Goal: Transaction & Acquisition: Obtain resource

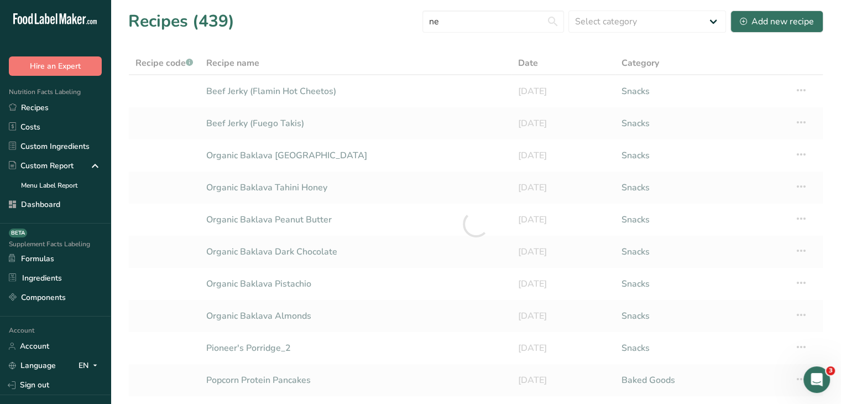
type input "n"
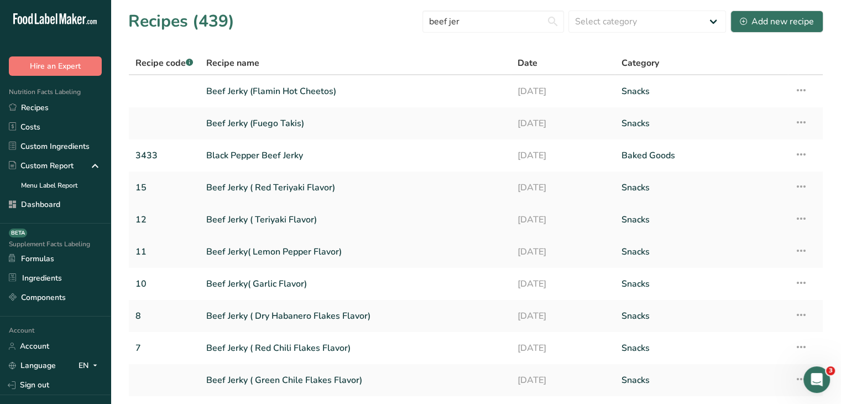
type input "beef jer"
click at [286, 214] on link "Beef Jerky ( Teriyaki Flavor)" at bounding box center [355, 219] width 298 height 23
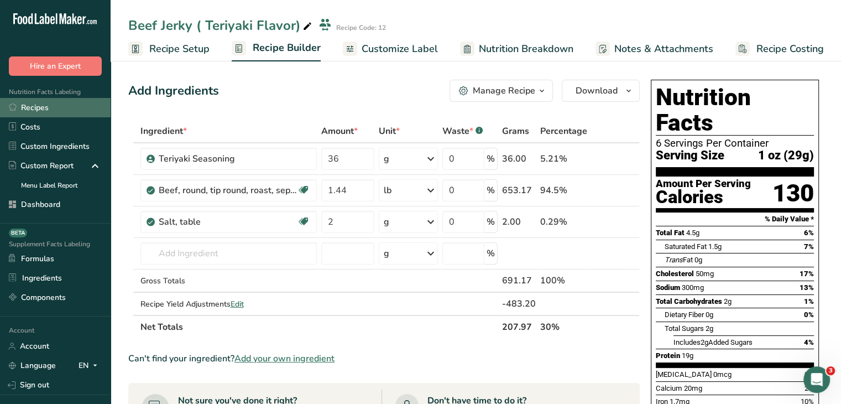
click at [44, 110] on link "Recipes" at bounding box center [55, 107] width 111 height 19
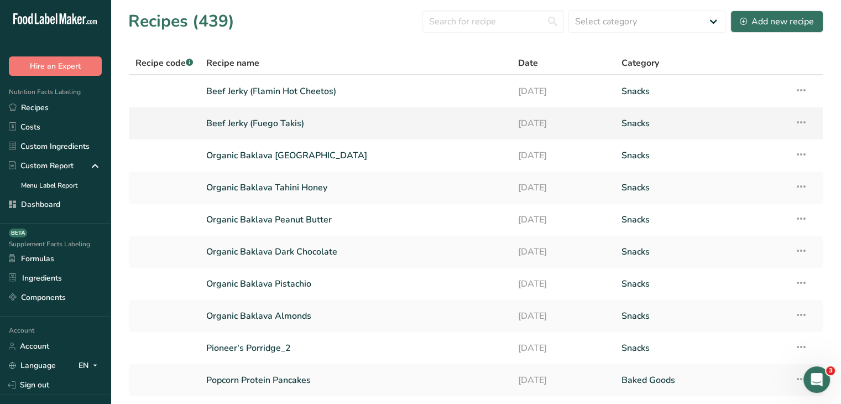
click at [243, 123] on link "Beef Jerky (Fuego Takis)" at bounding box center [355, 123] width 298 height 23
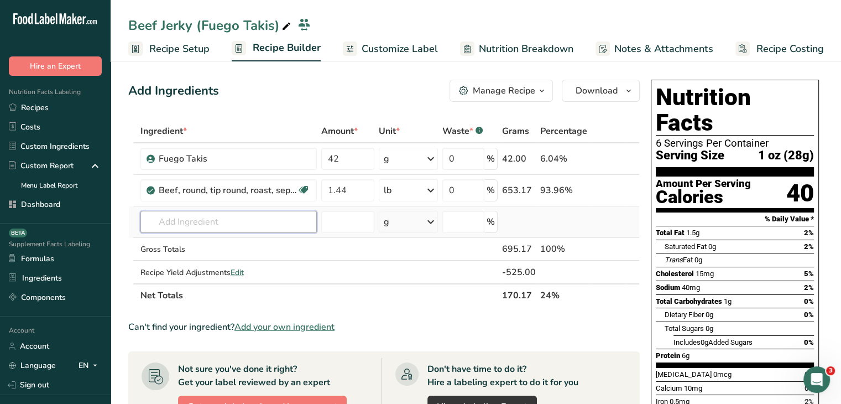
click at [243, 219] on input "text" at bounding box center [229, 222] width 176 height 22
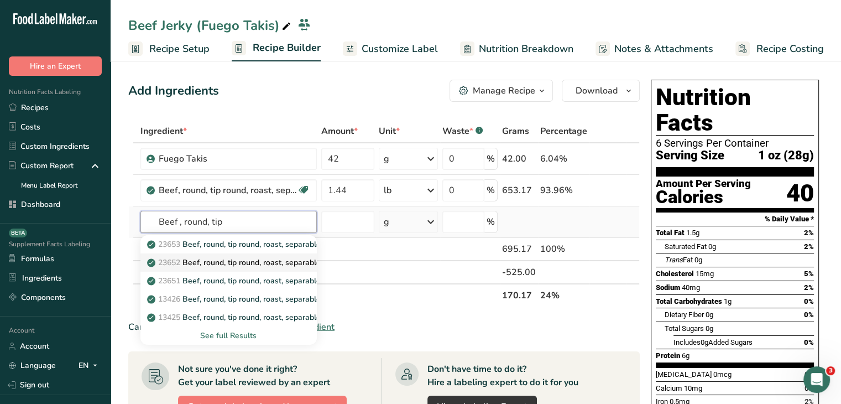
type input "Beef , round, tip"
click at [254, 261] on p "23652 Beef, round, tip round, roast, separable lean only, trimmed to 0" fat, ch…" at bounding box center [306, 263] width 315 height 12
type input "Beef, round, tip round, roast, separable lean only, trimmed to 0" fat, choice, …"
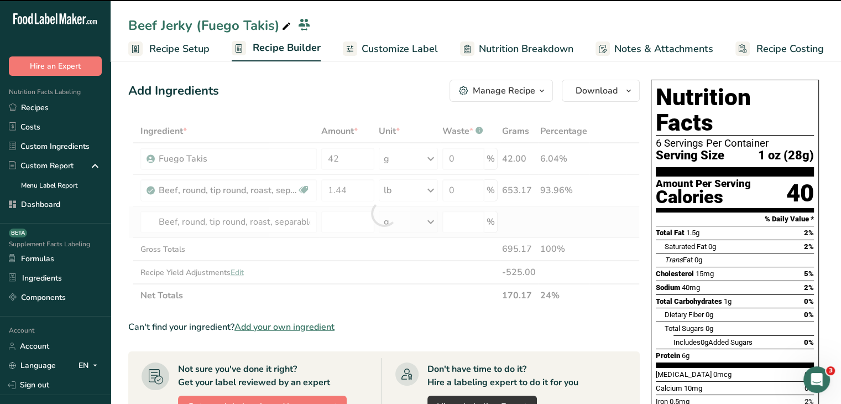
type input "0"
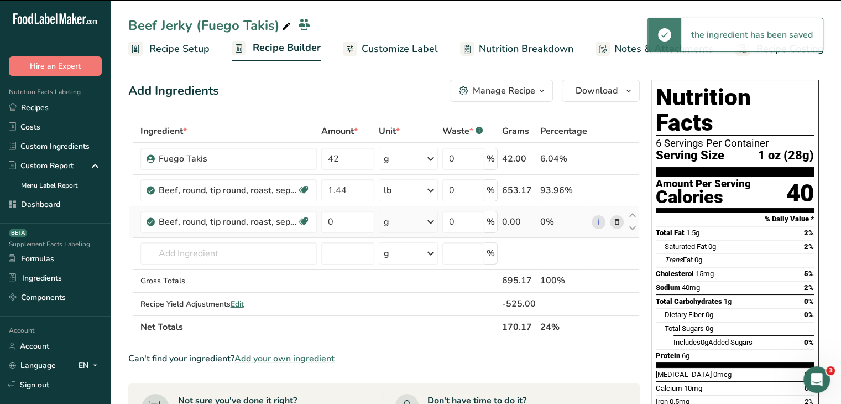
click at [391, 227] on div "g" at bounding box center [409, 222] width 60 height 22
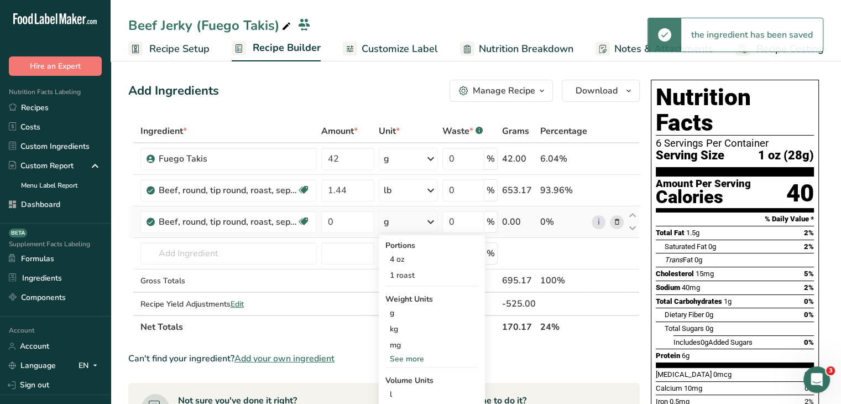
click at [415, 358] on div "See more" at bounding box center [432, 359] width 93 height 12
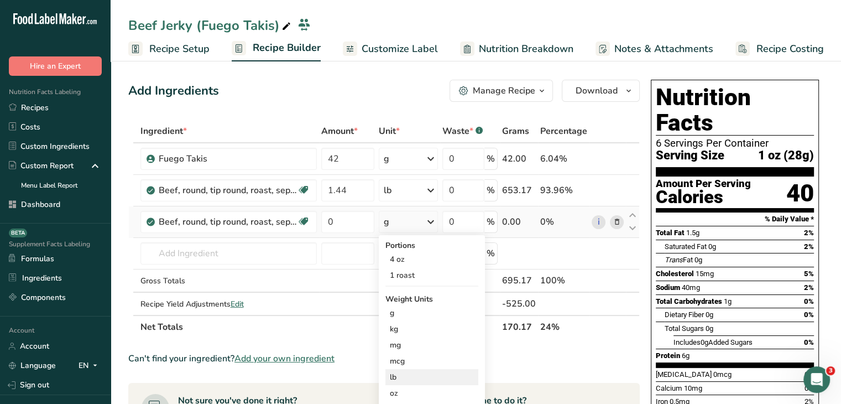
click at [410, 369] on div "lb" at bounding box center [432, 377] width 93 height 16
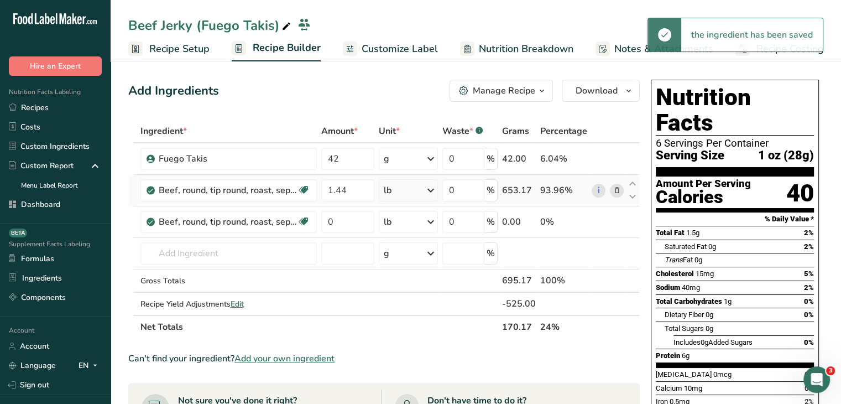
click at [617, 189] on icon at bounding box center [617, 191] width 8 height 12
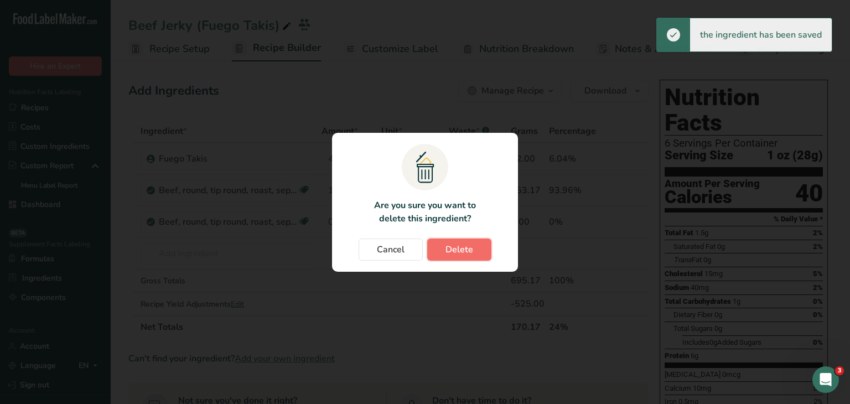
click at [449, 244] on span "Delete" at bounding box center [459, 249] width 28 height 13
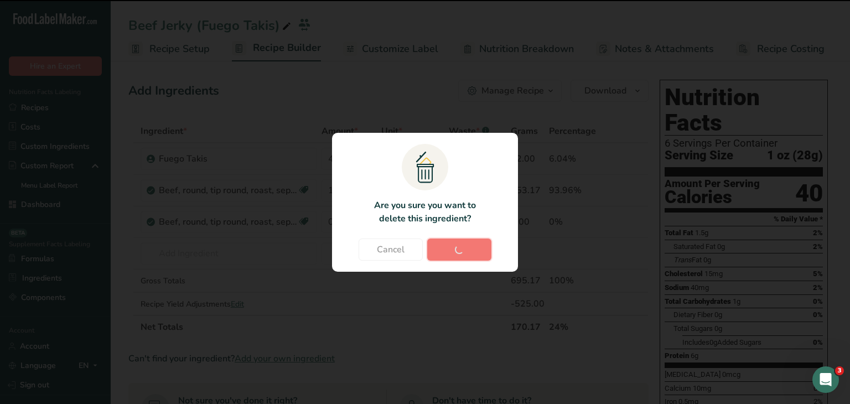
type input "0"
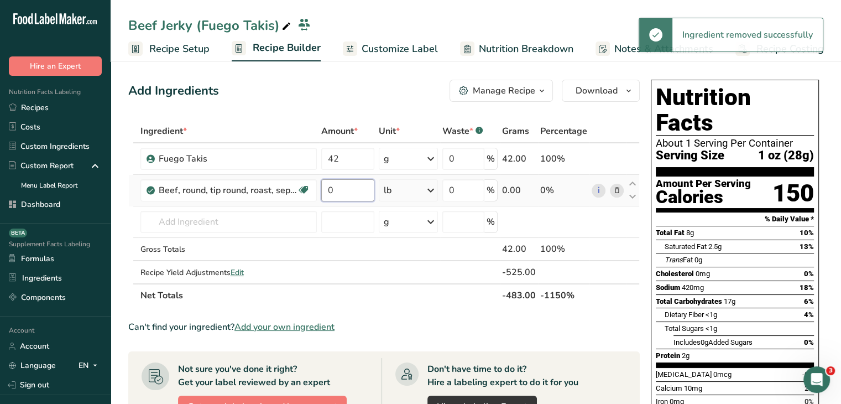
click at [344, 191] on input "0" at bounding box center [347, 190] width 53 height 22
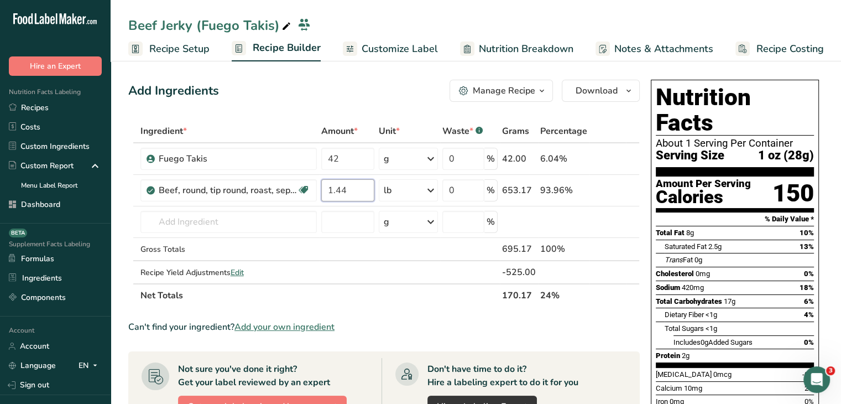
type input "1.44"
click at [372, 102] on div "Add Ingredients Manage Recipe Delete Recipe Duplicate Recipe Scale Recipe Save …" at bounding box center [387, 381] width 518 height 613
click at [237, 267] on span "Edit" at bounding box center [237, 272] width 13 height 11
select select "0"
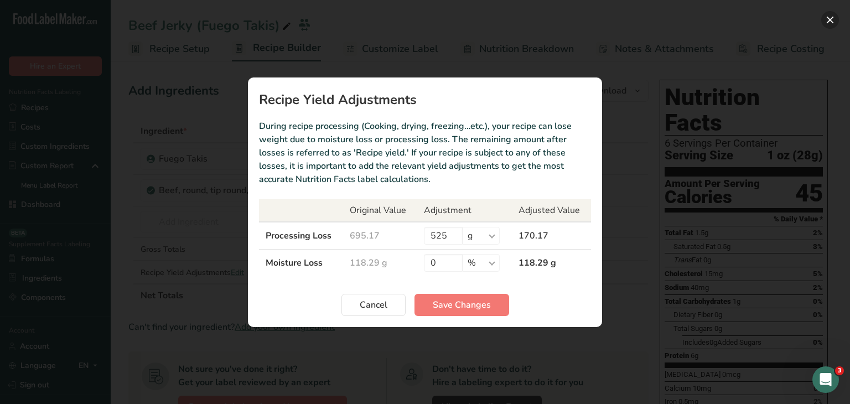
click at [832, 20] on button "Recipe yield modal" at bounding box center [830, 20] width 18 height 18
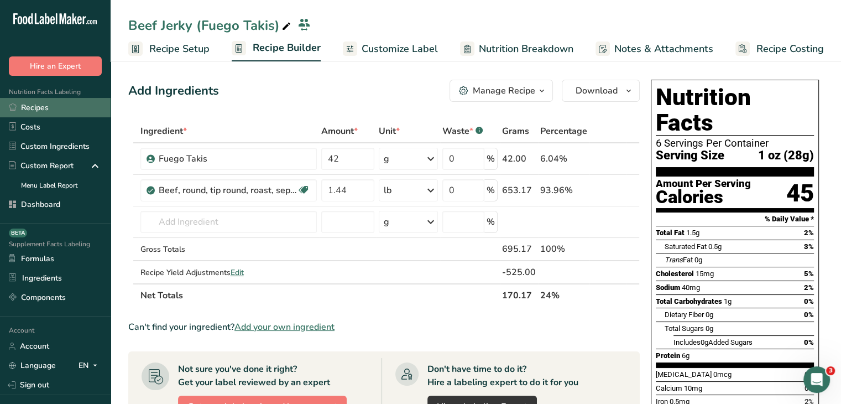
click at [59, 104] on link "Recipes" at bounding box center [55, 107] width 111 height 19
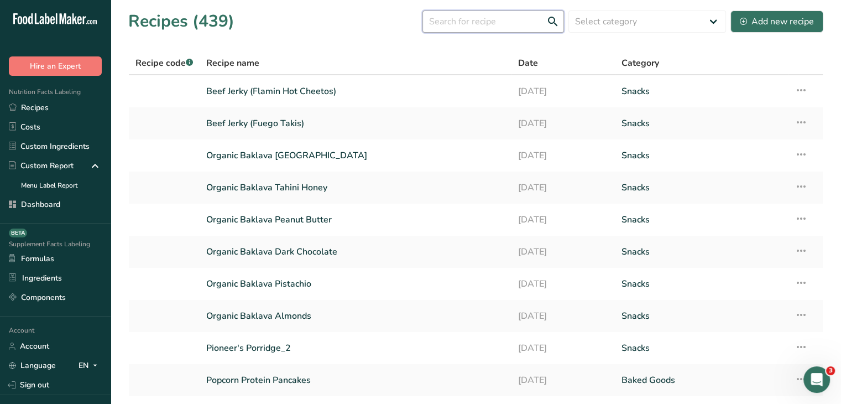
click at [474, 15] on input "text" at bounding box center [494, 22] width 142 height 22
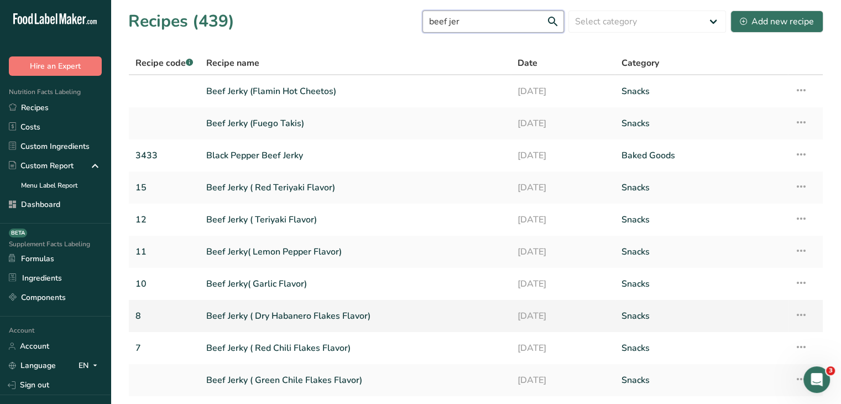
type input "beef jer"
click at [51, 106] on link "Recipes" at bounding box center [55, 107] width 111 height 19
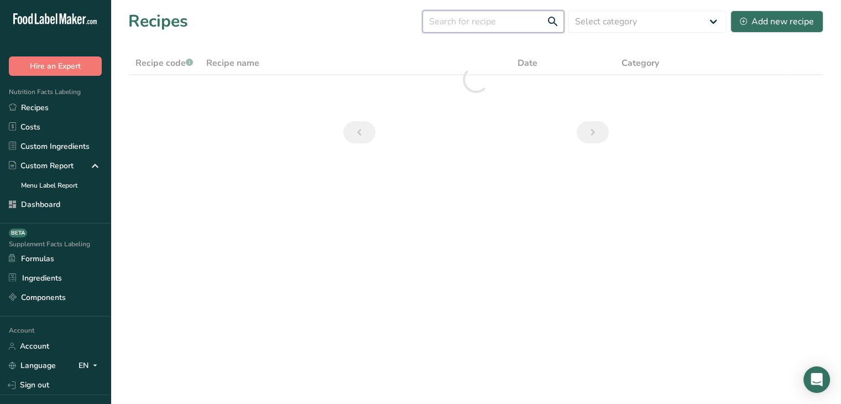
click at [493, 16] on input "text" at bounding box center [494, 22] width 142 height 22
type input "beef jerk"
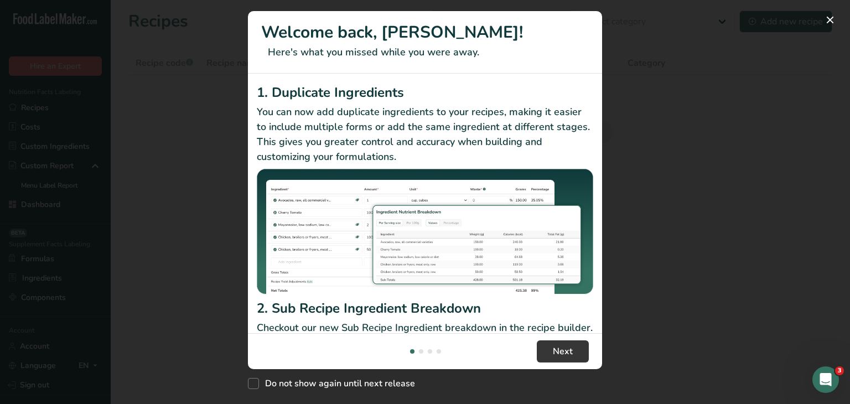
click at [493, 16] on div "New Features" at bounding box center [425, 202] width 850 height 404
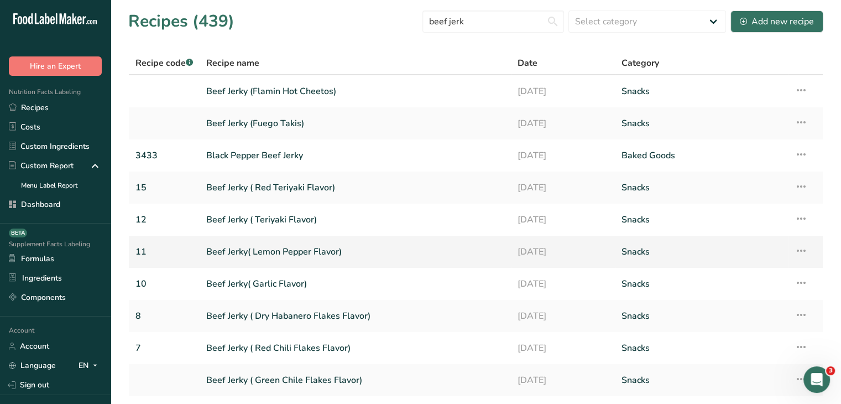
click at [336, 250] on link "Beef Jerky( Lemon Pepper Flavor)" at bounding box center [355, 251] width 298 height 23
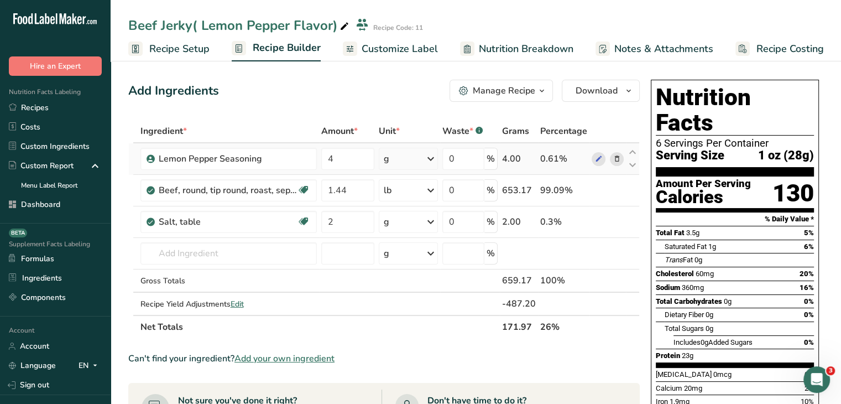
click at [615, 158] on icon at bounding box center [617, 159] width 8 height 12
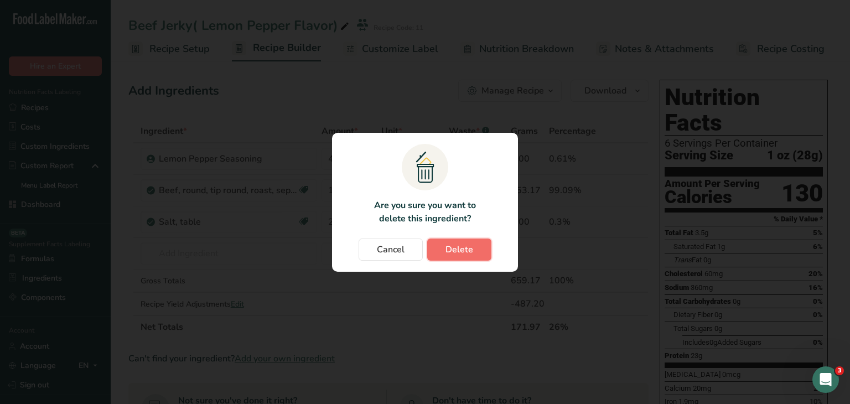
click at [462, 244] on span "Delete" at bounding box center [459, 249] width 28 height 13
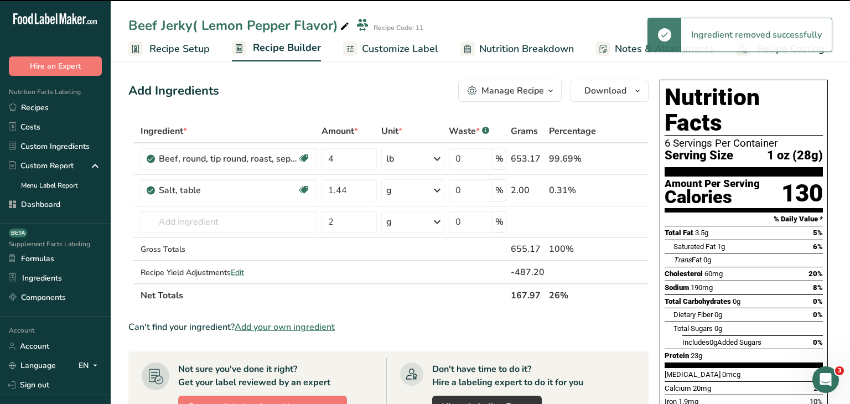
type input "1.44"
type input "2"
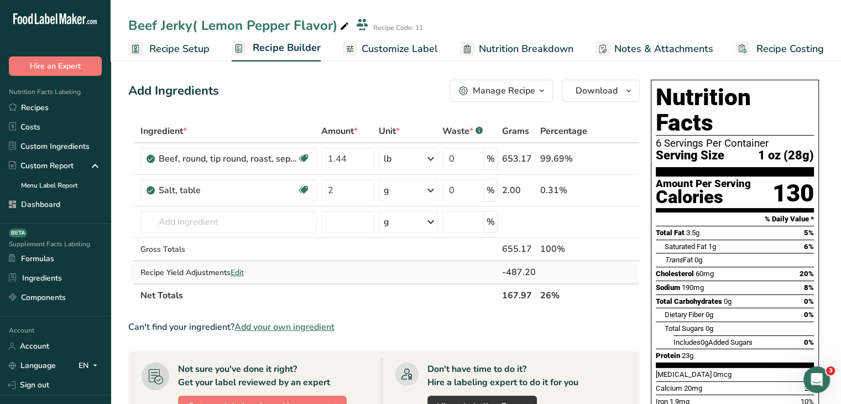
click at [239, 274] on span "Edit" at bounding box center [237, 272] width 13 height 11
select select "0"
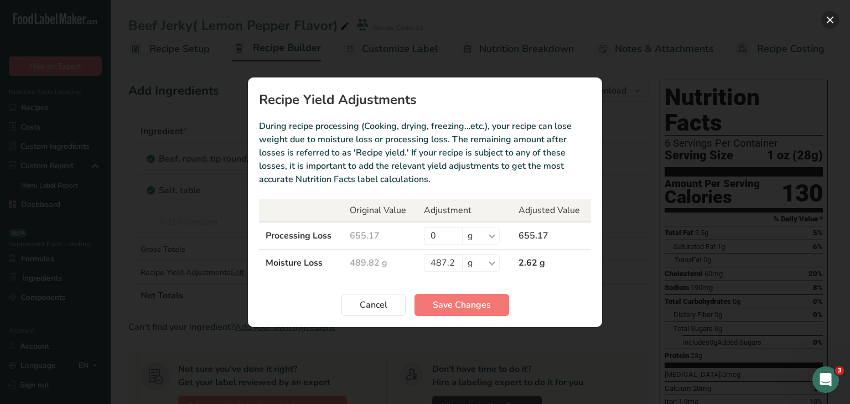
click at [834, 15] on button "Recipe yield modal" at bounding box center [830, 20] width 18 height 18
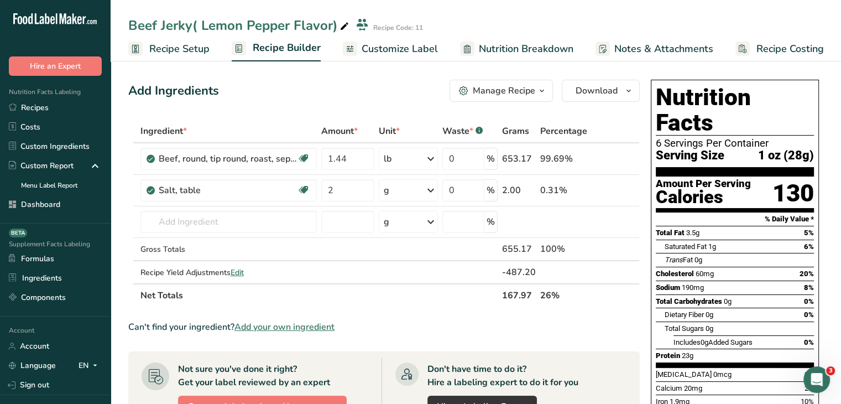
click at [41, 96] on span "Nutrition Facts Labeling" at bounding box center [40, 91] width 81 height 9
click at [51, 112] on link "Recipes" at bounding box center [55, 107] width 111 height 19
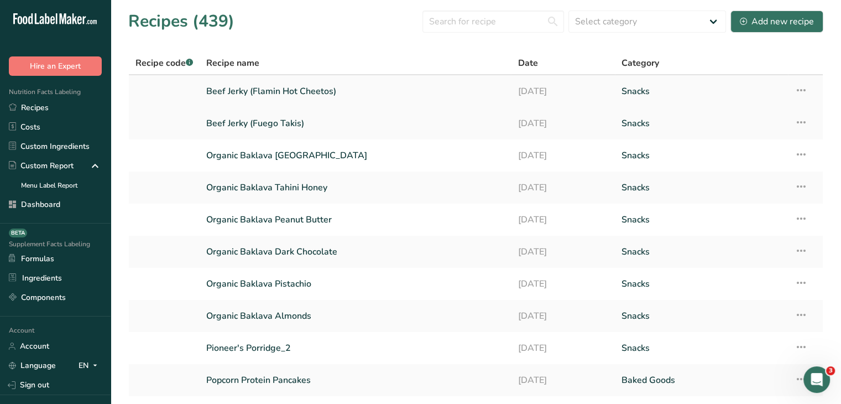
click at [276, 88] on link "Beef Jerky (Flamin Hot Cheetos)" at bounding box center [355, 91] width 298 height 23
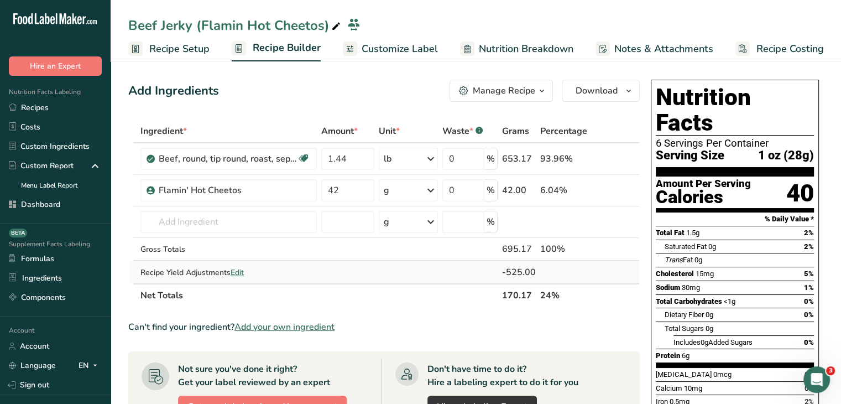
click at [236, 272] on span "Edit" at bounding box center [237, 272] width 13 height 11
select select "0"
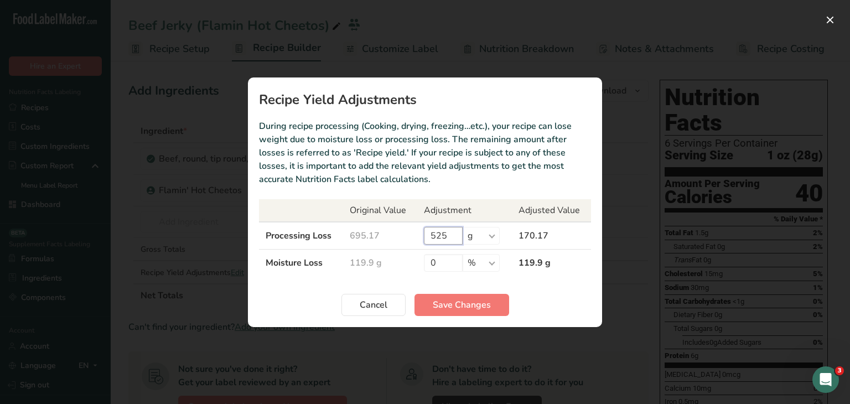
click at [451, 231] on input "525" at bounding box center [443, 236] width 39 height 18
click at [470, 305] on span "Save Changes" at bounding box center [462, 304] width 58 height 13
click at [825, 22] on button "Recipe yield modal" at bounding box center [830, 20] width 18 height 18
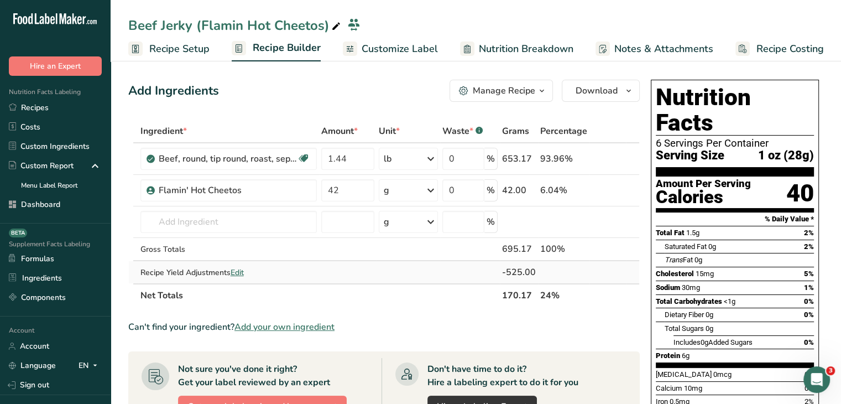
click at [241, 270] on span "Edit" at bounding box center [237, 272] width 13 height 11
select select "0"
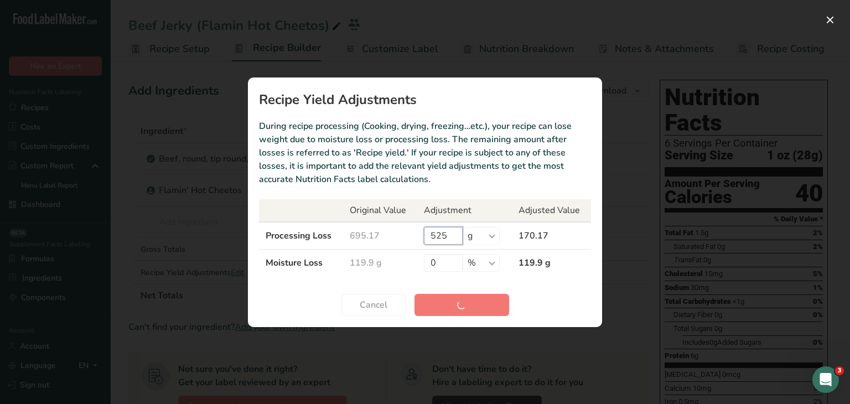
click at [453, 240] on input "525" at bounding box center [443, 236] width 39 height 18
click at [828, 13] on button "Recipe yield modal" at bounding box center [830, 20] width 18 height 18
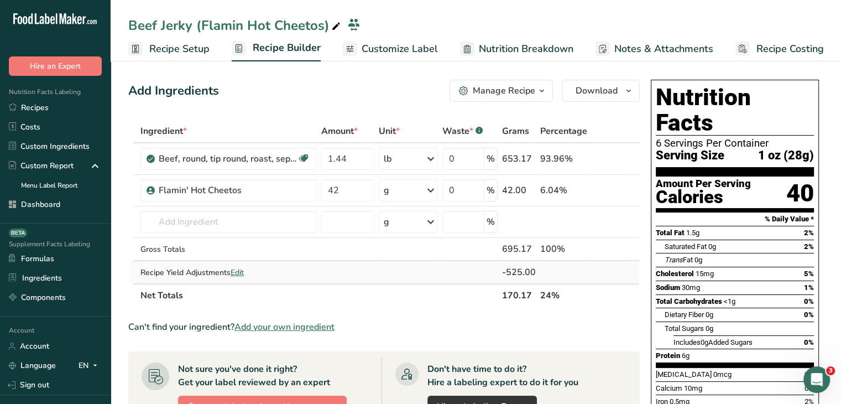
click at [237, 267] on span "Edit" at bounding box center [237, 272] width 13 height 11
select select "0"
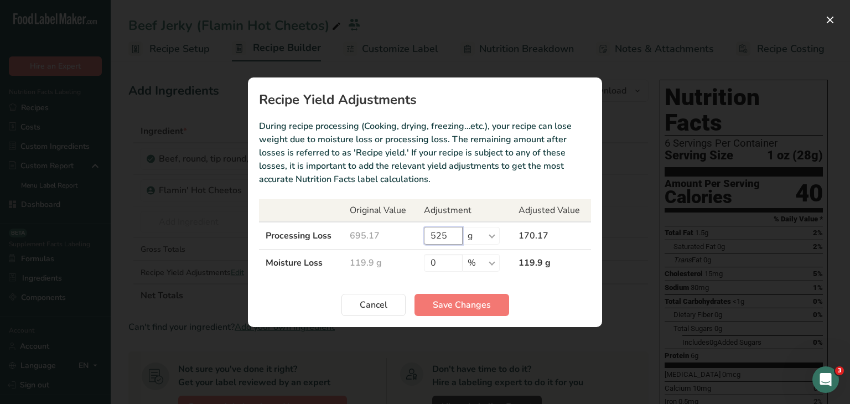
drag, startPoint x: 453, startPoint y: 230, endPoint x: 419, endPoint y: 224, distance: 34.3
click at [419, 224] on td "525 % g kg mg mcg lb oz" at bounding box center [464, 236] width 95 height 28
click at [447, 268] on input "0" at bounding box center [443, 263] width 39 height 18
click at [472, 265] on select "% g kg mg mcg lb oz" at bounding box center [480, 263] width 37 height 18
select select "0"
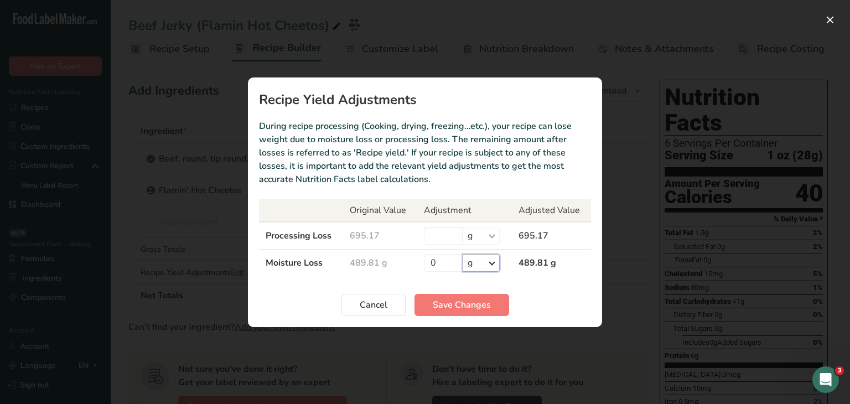
click at [462, 254] on select "% g kg mg mcg lb oz" at bounding box center [480, 263] width 37 height 18
drag, startPoint x: 432, startPoint y: 262, endPoint x: 440, endPoint y: 263, distance: 7.9
click at [440, 263] on input "0" at bounding box center [443, 263] width 39 height 18
type input "489.81"
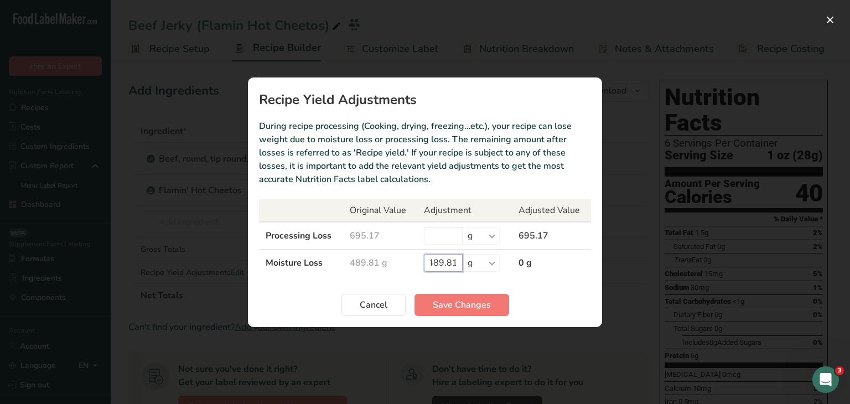
click at [451, 266] on input "489.81" at bounding box center [443, 263] width 39 height 18
type input "2"
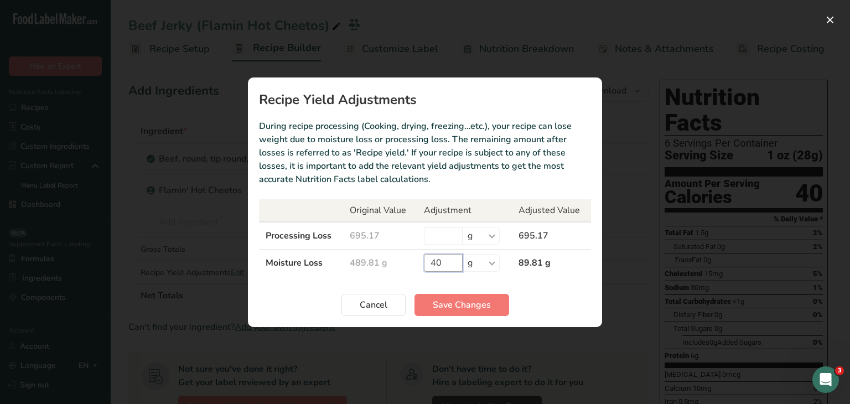
type input "4"
type input "319"
click at [456, 305] on span "Save Changes" at bounding box center [462, 304] width 58 height 13
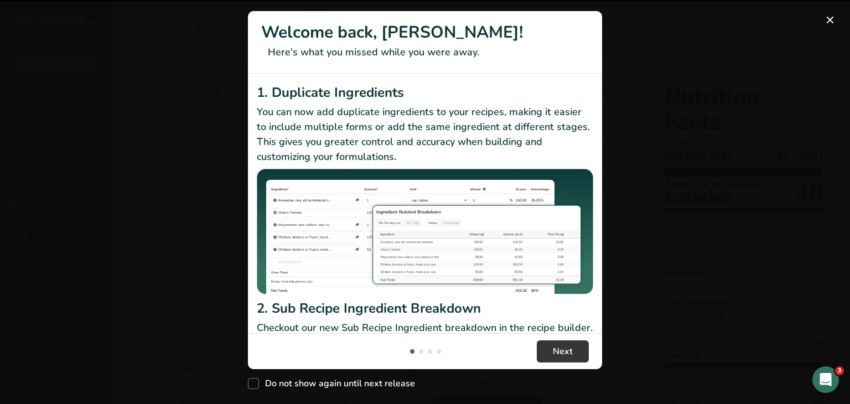
click at [683, 235] on div "New Features" at bounding box center [425, 202] width 850 height 404
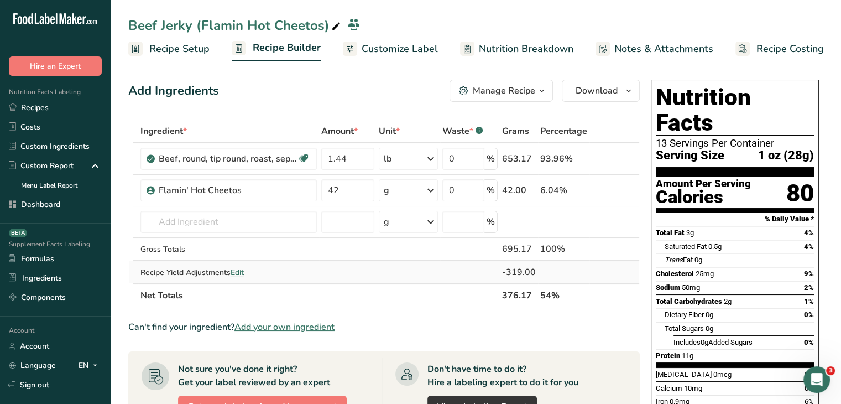
click at [239, 273] on span "Edit" at bounding box center [237, 272] width 13 height 11
select select "0"
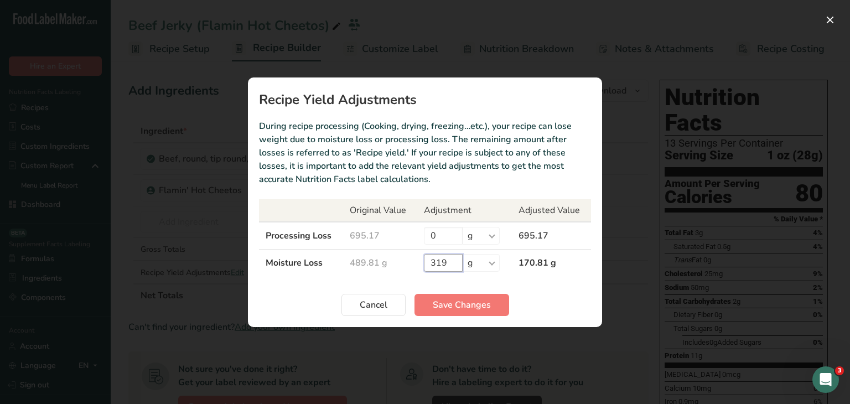
drag, startPoint x: 448, startPoint y: 258, endPoint x: 397, endPoint y: 248, distance: 51.9
click at [403, 253] on tr "Moisture Loss 489.81 g 319 % g kg mg mcg lb oz 170.81 g" at bounding box center [425, 262] width 332 height 27
type input "400"
click at [451, 296] on button "Save Changes" at bounding box center [461, 305] width 95 height 22
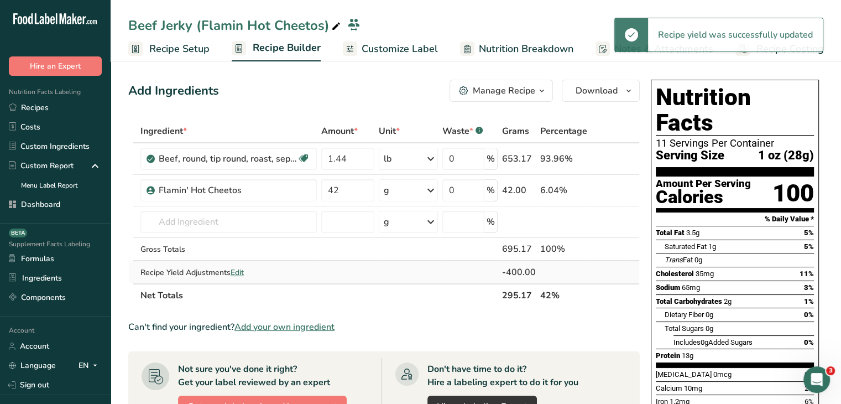
click at [240, 269] on span "Edit" at bounding box center [237, 272] width 13 height 11
select select "0"
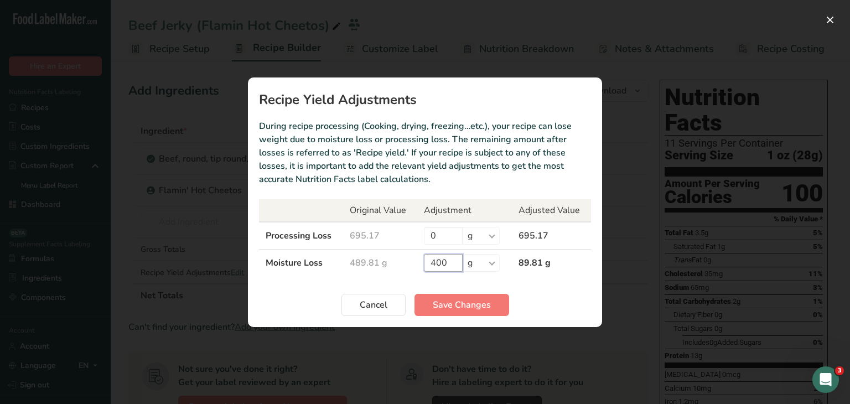
drag, startPoint x: 450, startPoint y: 259, endPoint x: 435, endPoint y: 259, distance: 14.9
click at [435, 259] on input "400" at bounding box center [443, 263] width 39 height 18
type input "440"
click at [485, 306] on span "Save Changes" at bounding box center [462, 304] width 58 height 13
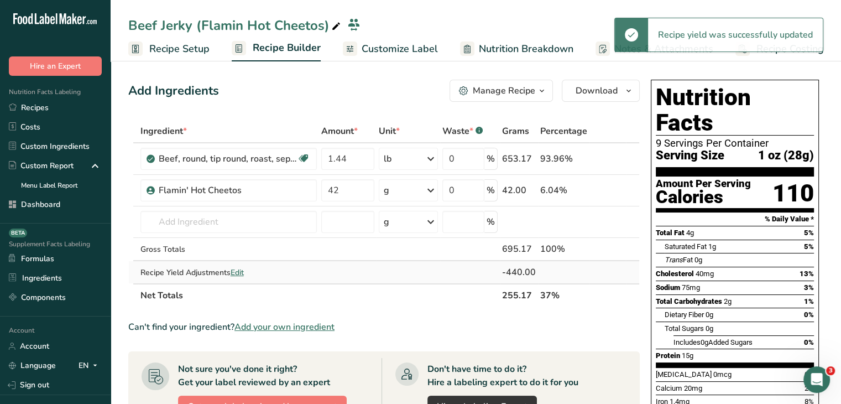
click at [231, 267] on div "Recipe Yield Adjustments Edit" at bounding box center [229, 273] width 176 height 12
click at [237, 268] on span "Edit" at bounding box center [237, 272] width 13 height 11
select select "0"
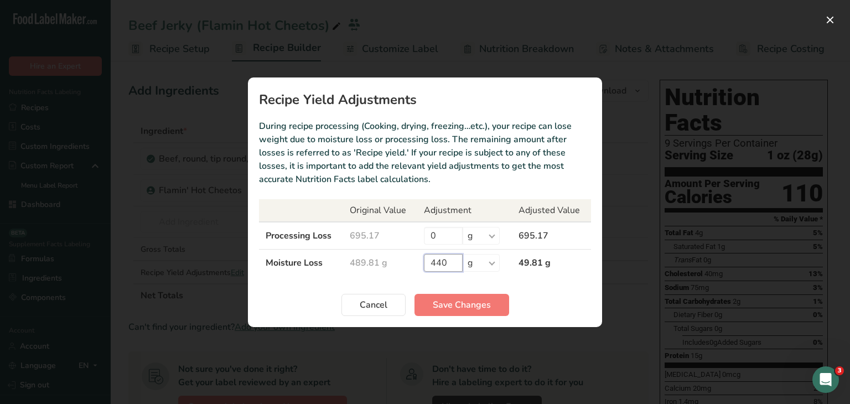
drag, startPoint x: 444, startPoint y: 257, endPoint x: 436, endPoint y: 259, distance: 8.7
click at [436, 259] on input "440" at bounding box center [443, 263] width 39 height 18
type input "489.81"
click at [443, 308] on span "Save Changes" at bounding box center [462, 304] width 58 height 13
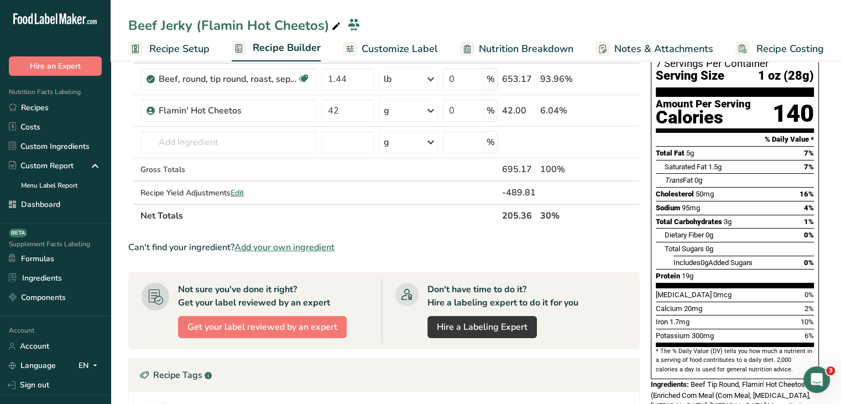
scroll to position [0, 0]
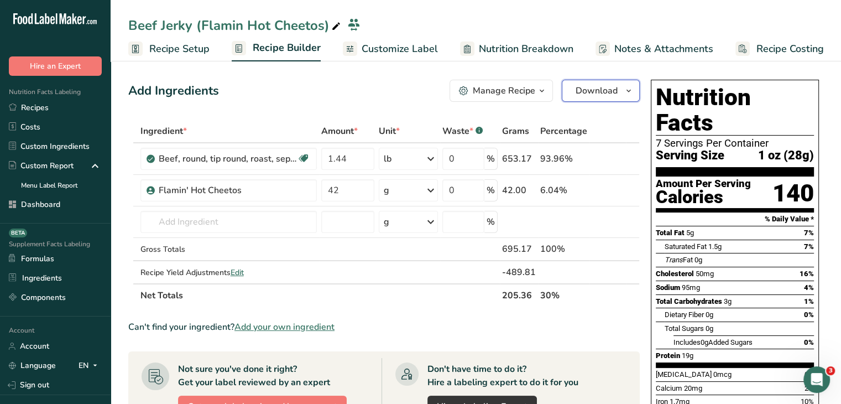
click at [626, 95] on icon "button" at bounding box center [629, 91] width 9 height 14
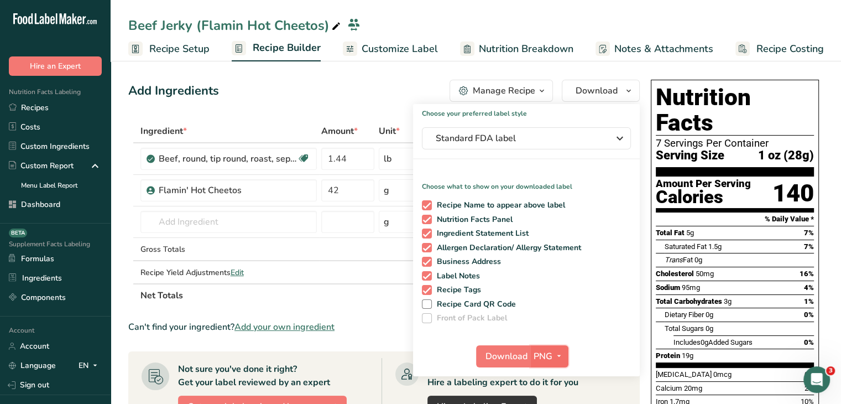
click at [553, 354] on span "button" at bounding box center [559, 356] width 13 height 13
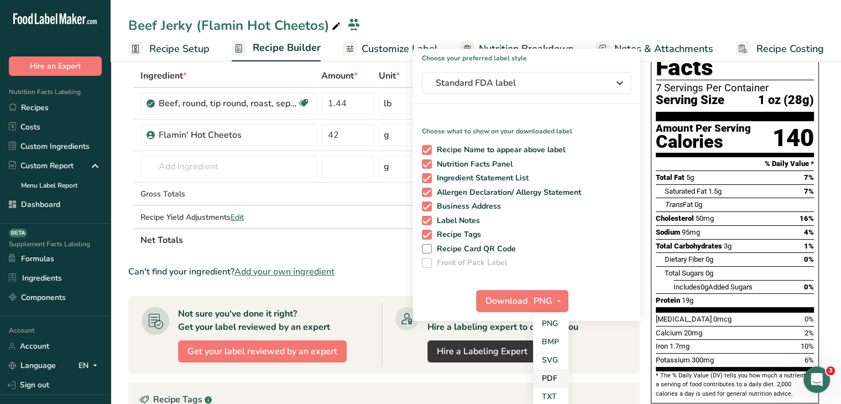
click at [560, 379] on link "PDF" at bounding box center [550, 378] width 35 height 18
click at [508, 298] on span "Download" at bounding box center [507, 300] width 42 height 13
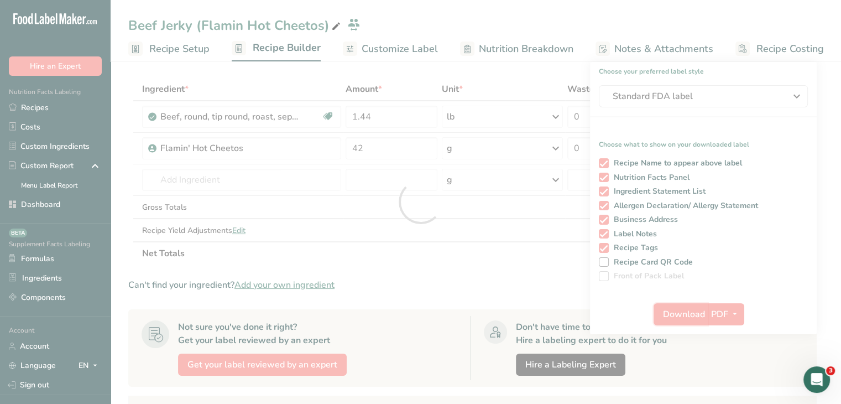
scroll to position [0, 0]
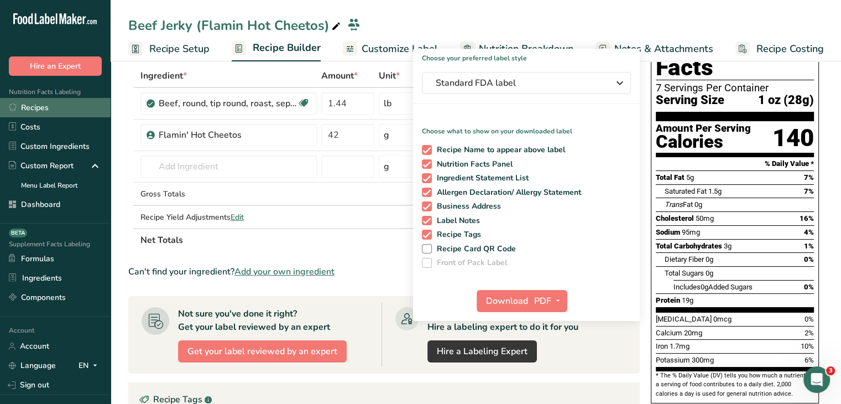
click at [24, 113] on link "Recipes" at bounding box center [55, 107] width 111 height 19
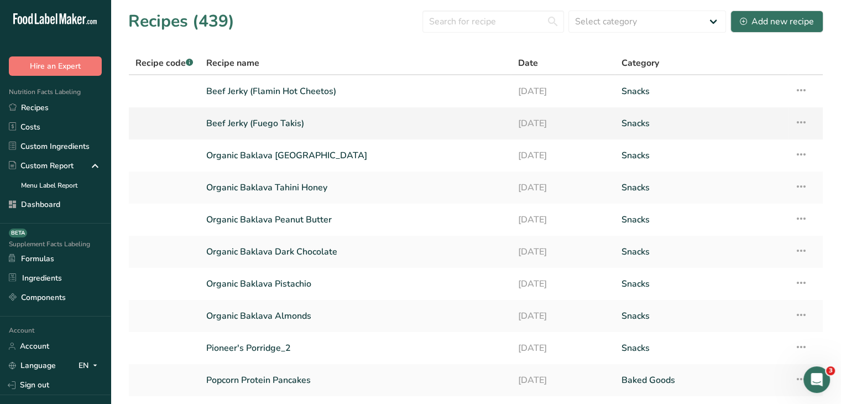
click at [240, 126] on link "Beef Jerky (Fuego Takis)" at bounding box center [355, 123] width 298 height 23
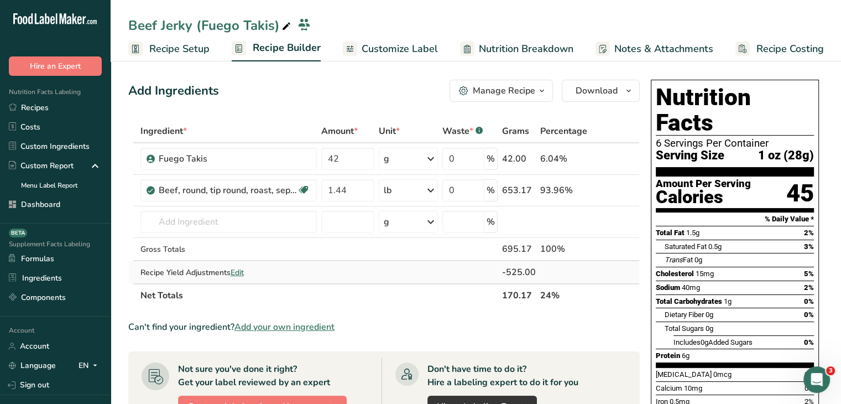
click at [243, 276] on span "Edit" at bounding box center [237, 272] width 13 height 11
select select "0"
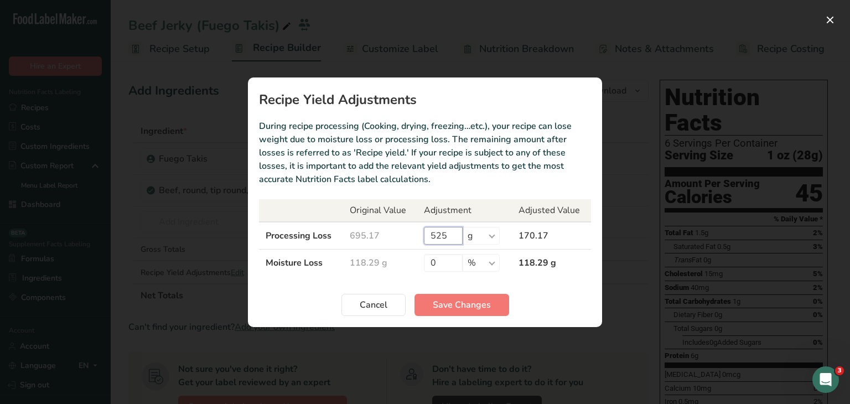
click at [438, 233] on input "525" at bounding box center [443, 236] width 39 height 18
drag, startPoint x: 445, startPoint y: 264, endPoint x: 422, endPoint y: 262, distance: 23.3
click at [422, 262] on td "0 % g kg mg mcg lb oz" at bounding box center [464, 262] width 95 height 27
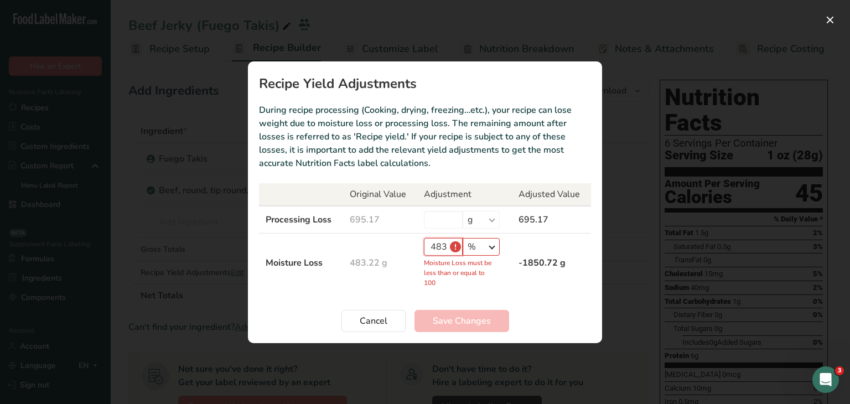
type input "483"
click at [478, 249] on select "% g kg mg mcg lb oz" at bounding box center [480, 247] width 37 height 18
select select "0"
click at [462, 253] on select "% g kg mg mcg lb oz" at bounding box center [480, 247] width 37 height 18
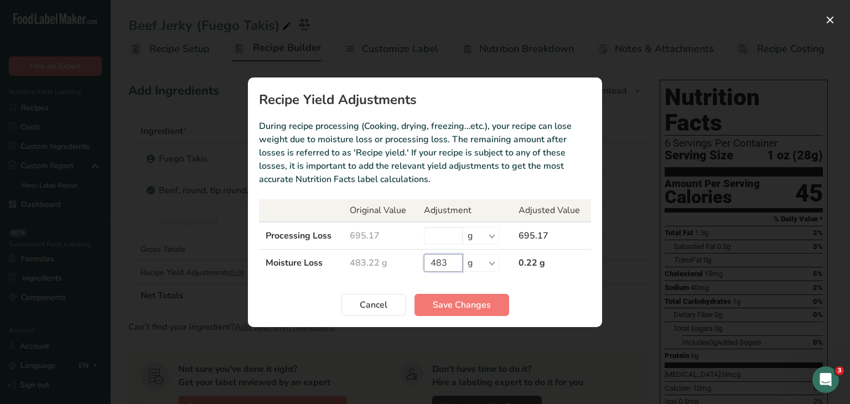
click at [451, 262] on input "483" at bounding box center [443, 263] width 39 height 18
type input "483.2"
click at [462, 298] on span "Save Changes" at bounding box center [462, 304] width 58 height 13
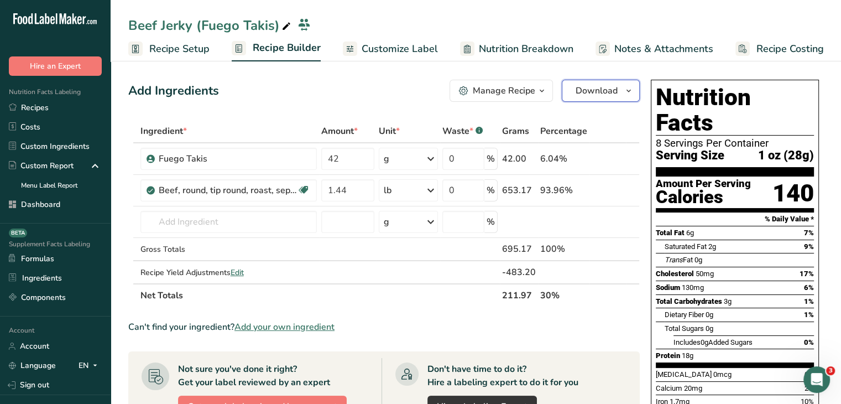
click at [580, 89] on span "Download" at bounding box center [597, 90] width 42 height 13
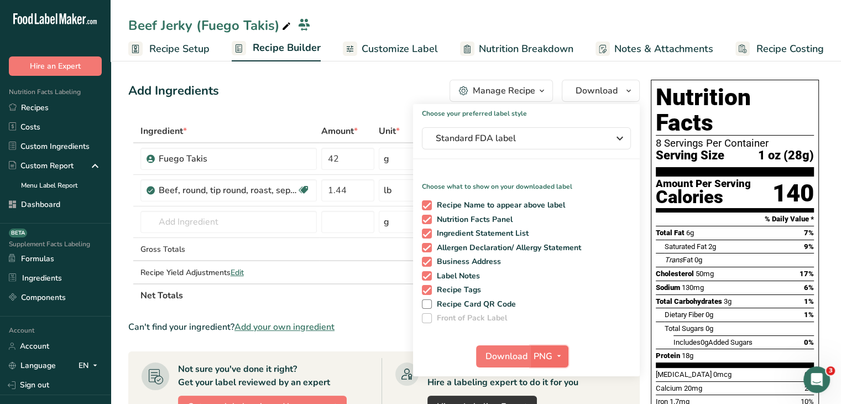
click at [553, 350] on span "button" at bounding box center [559, 356] width 13 height 13
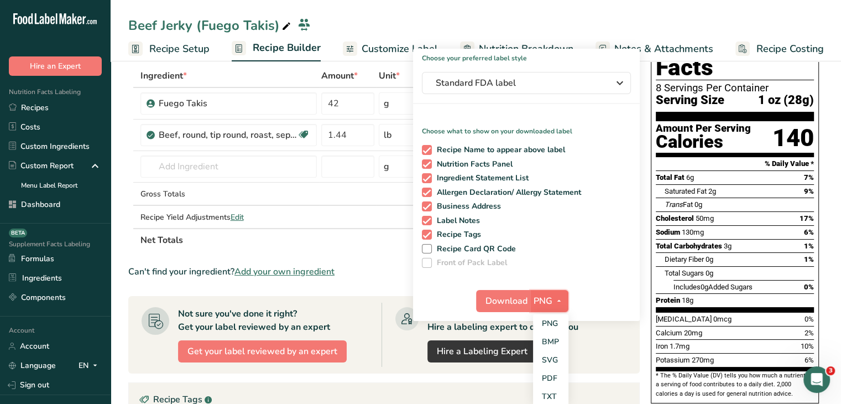
scroll to position [111, 0]
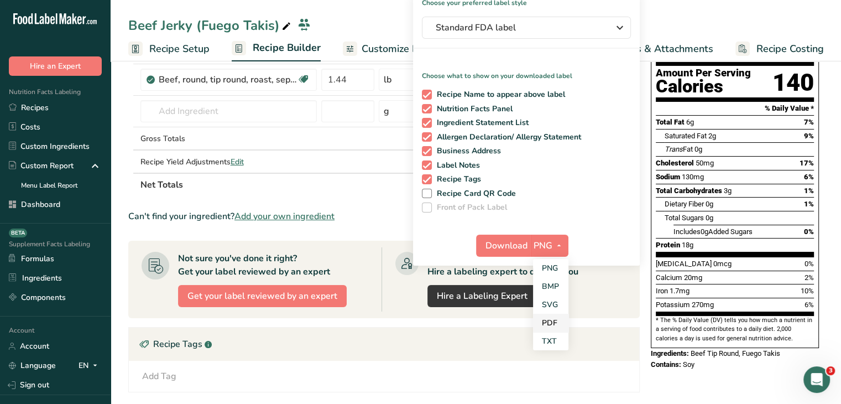
click at [547, 322] on link "PDF" at bounding box center [550, 323] width 35 height 18
click at [518, 245] on span "Download" at bounding box center [507, 245] width 42 height 13
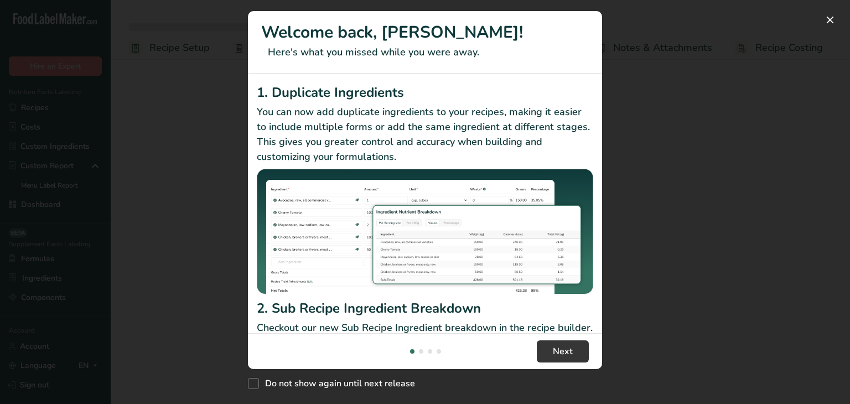
click at [637, 51] on div "New Features" at bounding box center [425, 202] width 850 height 404
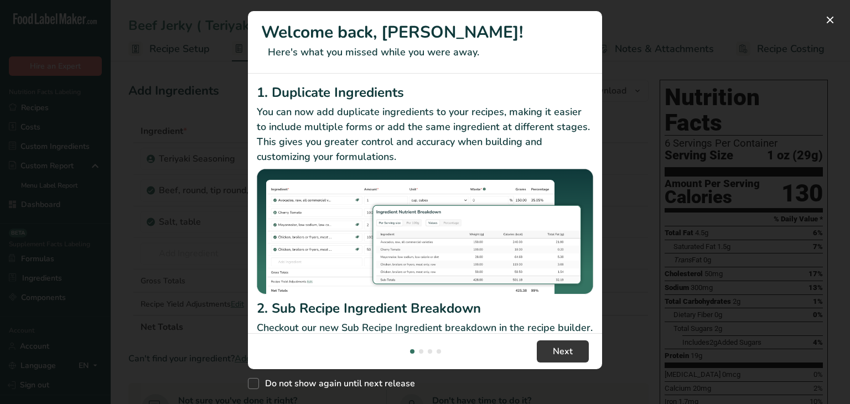
click at [616, 123] on div "New Features" at bounding box center [425, 202] width 850 height 404
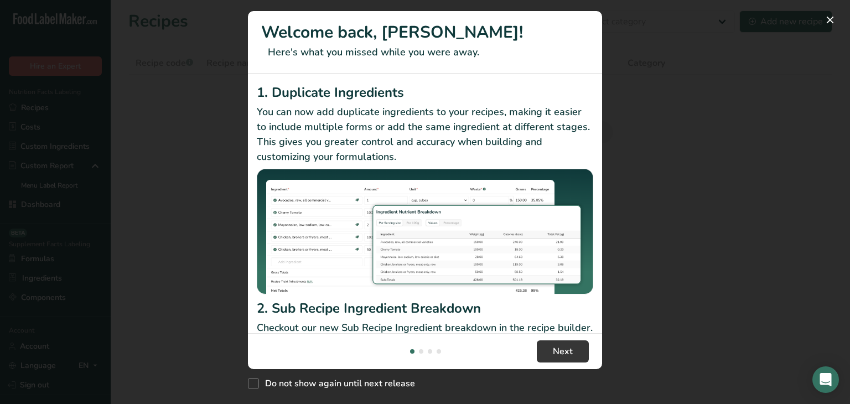
click at [808, 72] on div "New Features" at bounding box center [425, 202] width 850 height 404
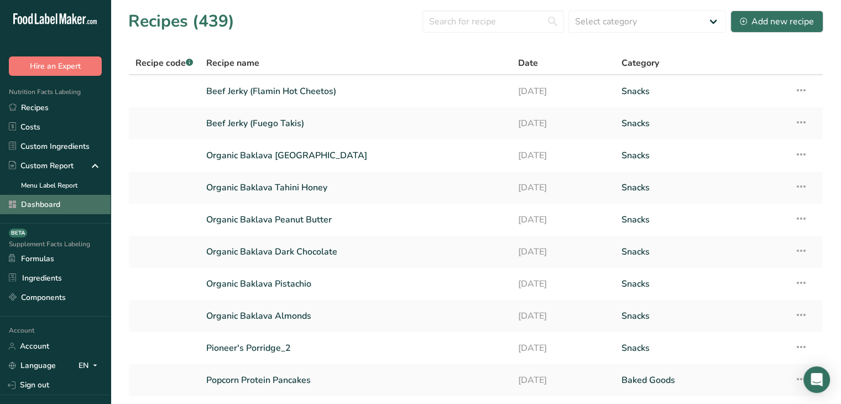
click at [87, 202] on link "Dashboard" at bounding box center [55, 204] width 111 height 19
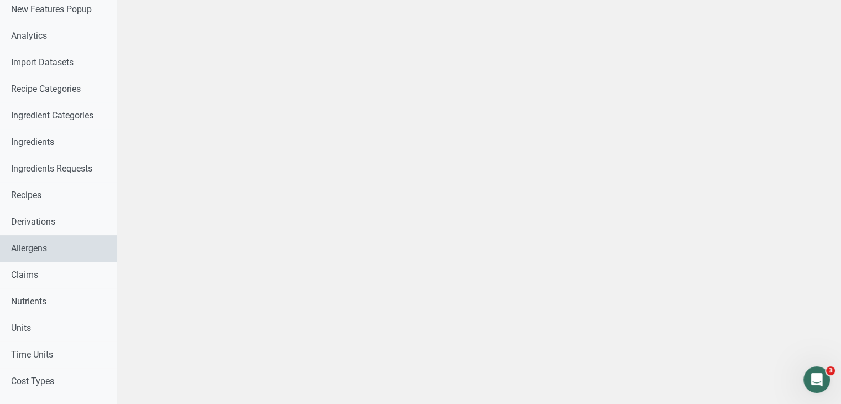
scroll to position [608, 0]
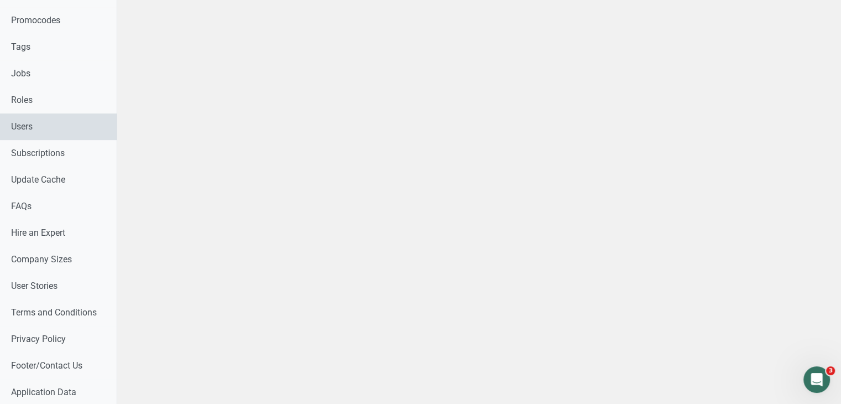
click at [64, 130] on link "Users" at bounding box center [58, 126] width 117 height 27
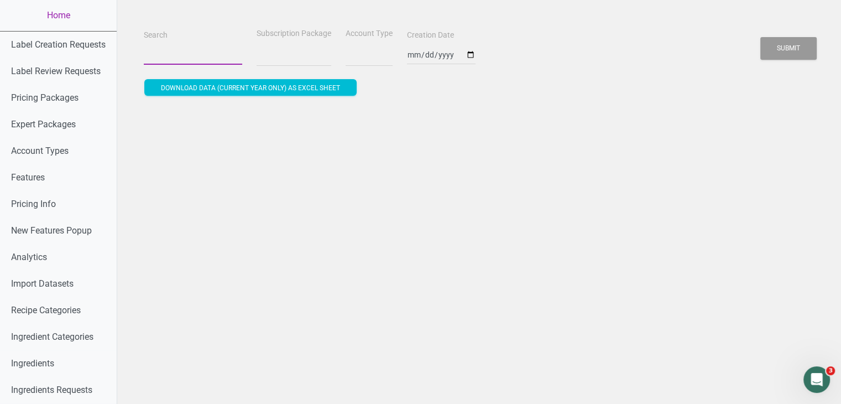
click at [186, 58] on input "Search" at bounding box center [193, 55] width 98 height 20
select select
type input "m"
select select
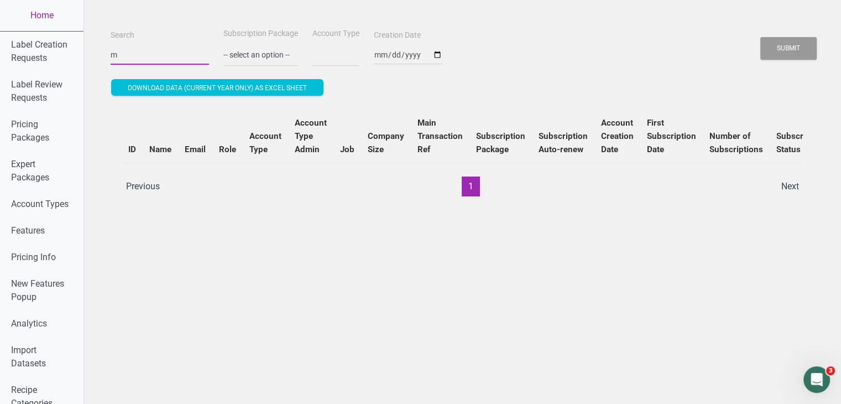
type input "ma"
select select
type input "mar"
select select
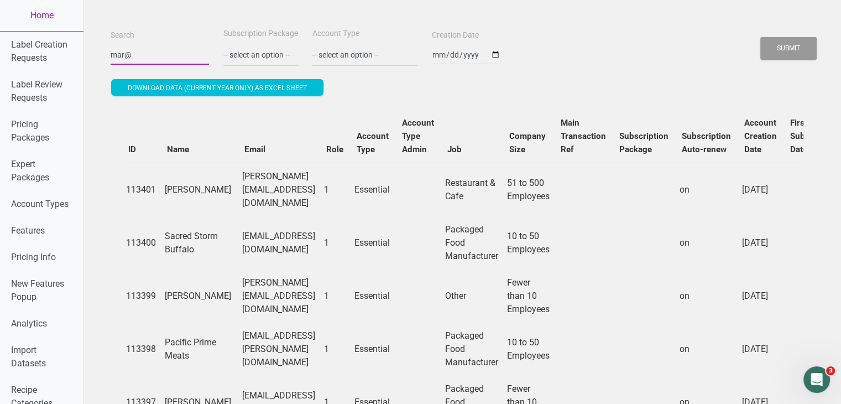
type input "[EMAIL_ADDRESS][DOMAIN_NAME]"
click at [193, 58] on input "[EMAIL_ADDRESS][DOMAIN_NAME]" at bounding box center [160, 55] width 98 height 20
click at [761, 37] on button "Submit" at bounding box center [789, 48] width 56 height 23
